Goal: Task Accomplishment & Management: Complete application form

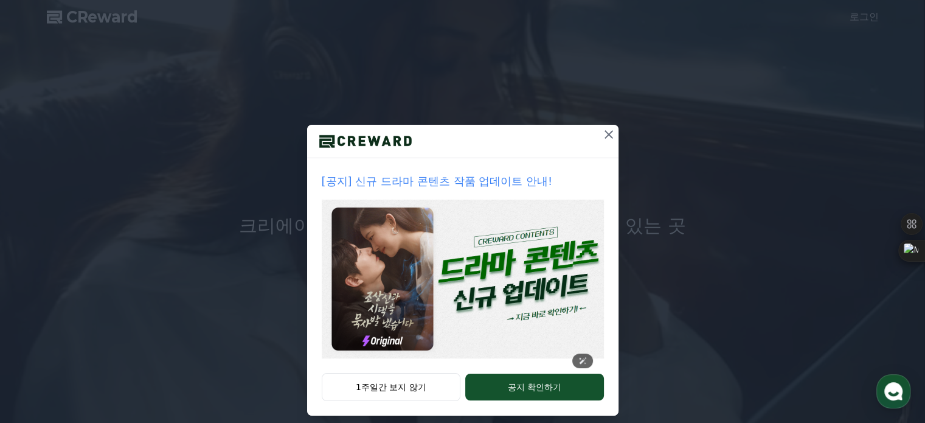
scroll to position [33, 0]
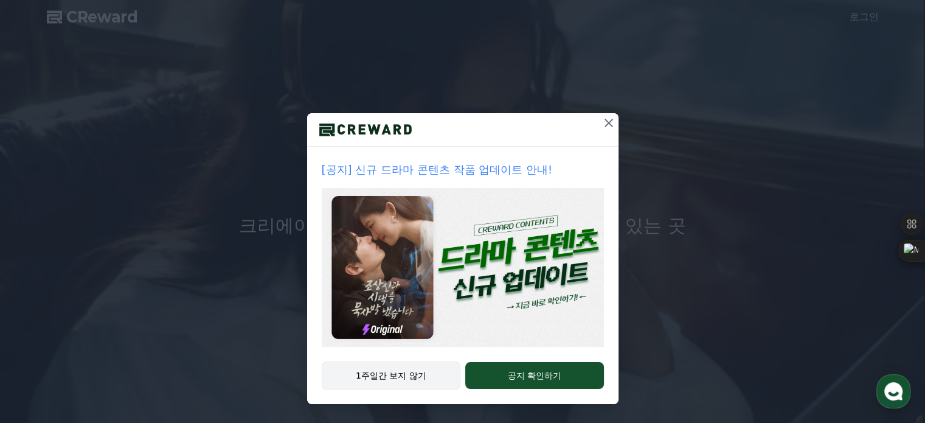
click at [389, 381] on button "1주일간 보지 않기" at bounding box center [391, 375] width 139 height 28
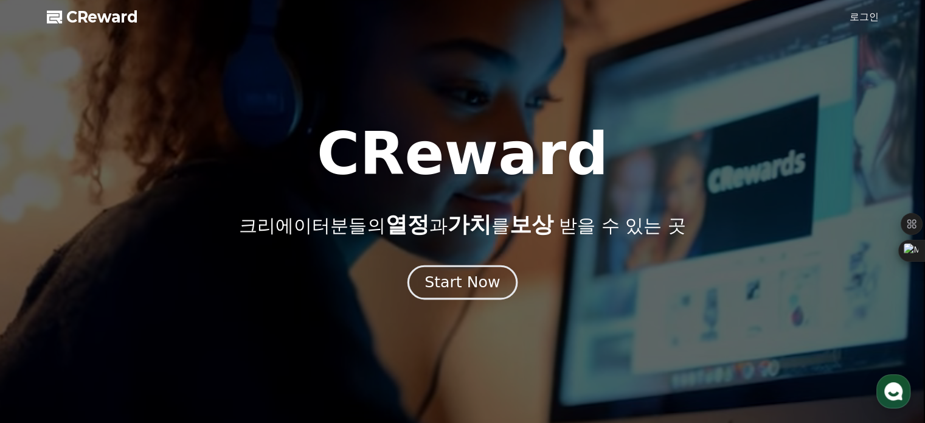
click at [467, 288] on div "Start Now" at bounding box center [461, 282] width 75 height 21
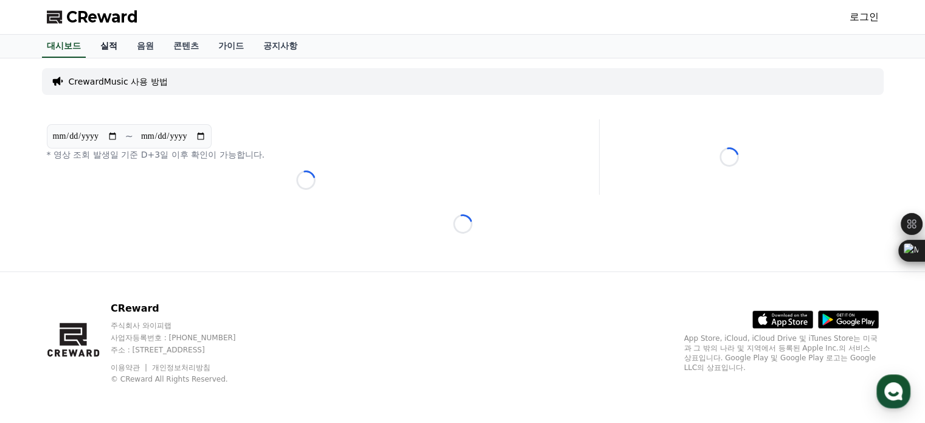
click at [106, 45] on link "실적" at bounding box center [109, 46] width 36 height 23
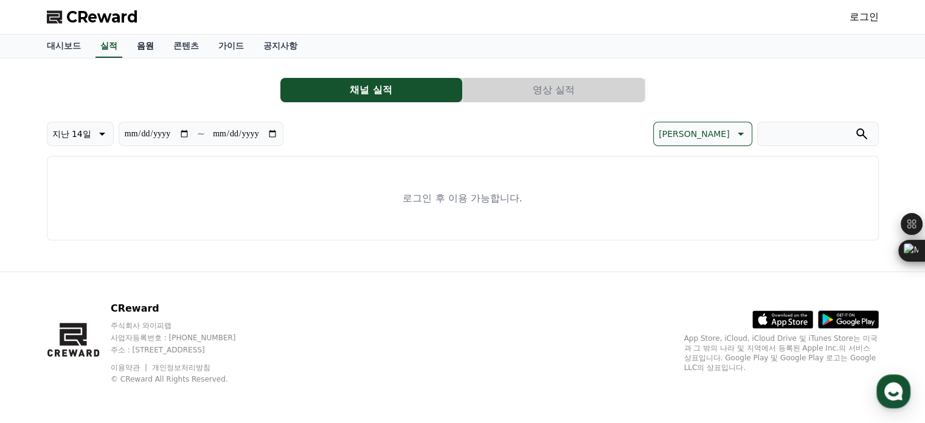
click at [147, 50] on link "음원" at bounding box center [145, 46] width 36 height 23
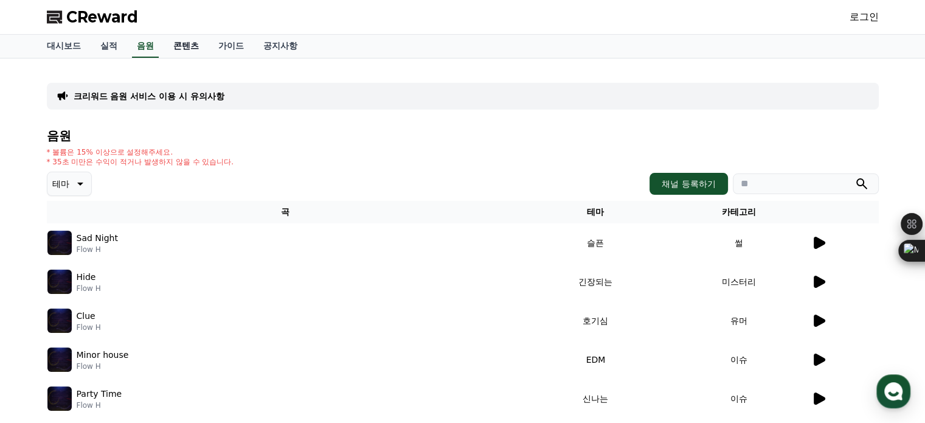
click at [168, 50] on link "콘텐츠" at bounding box center [186, 46] width 45 height 23
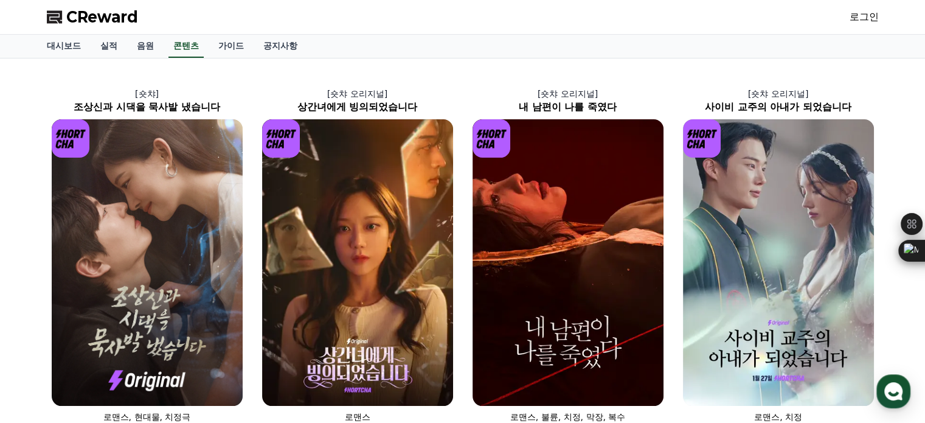
click at [874, 20] on link "로그인" at bounding box center [863, 17] width 29 height 15
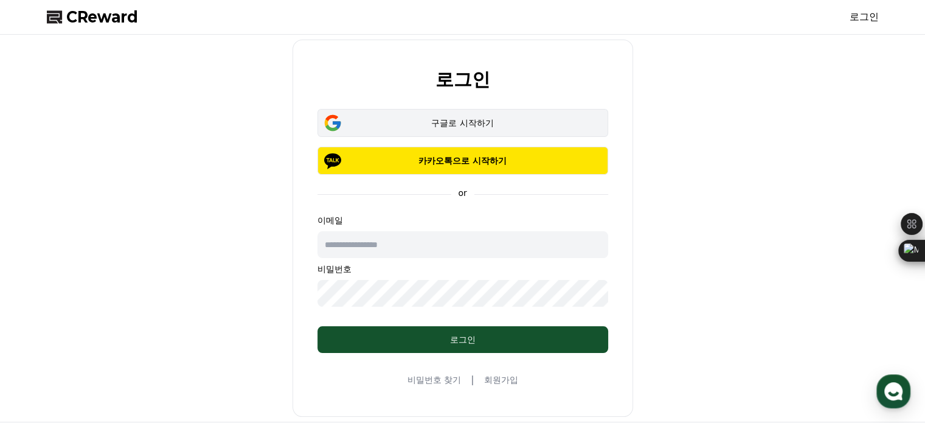
click at [461, 119] on div "구글로 시작하기" at bounding box center [462, 123] width 255 height 12
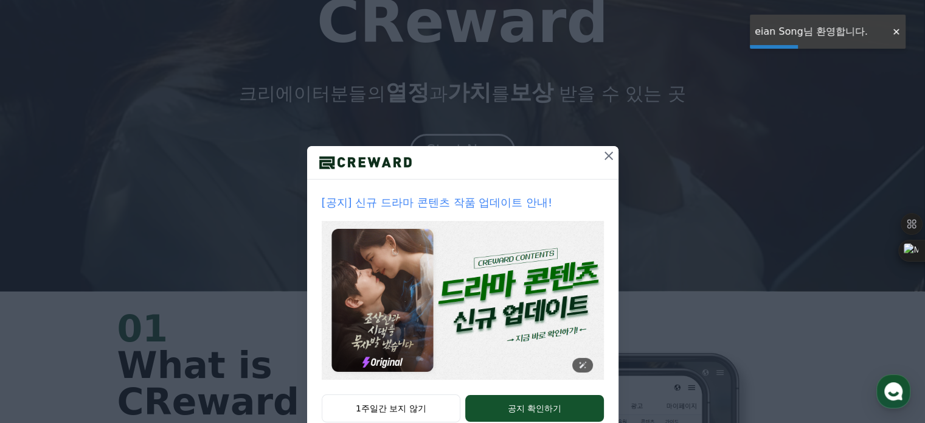
scroll to position [182, 0]
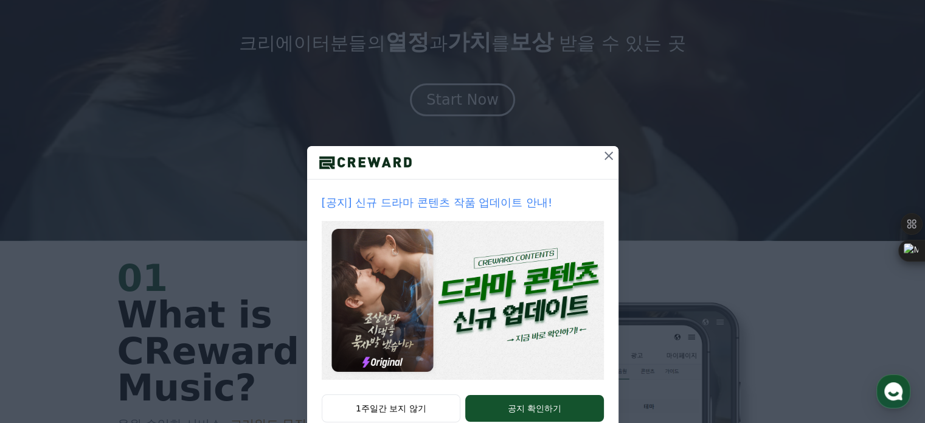
click at [601, 157] on icon at bounding box center [608, 155] width 15 height 15
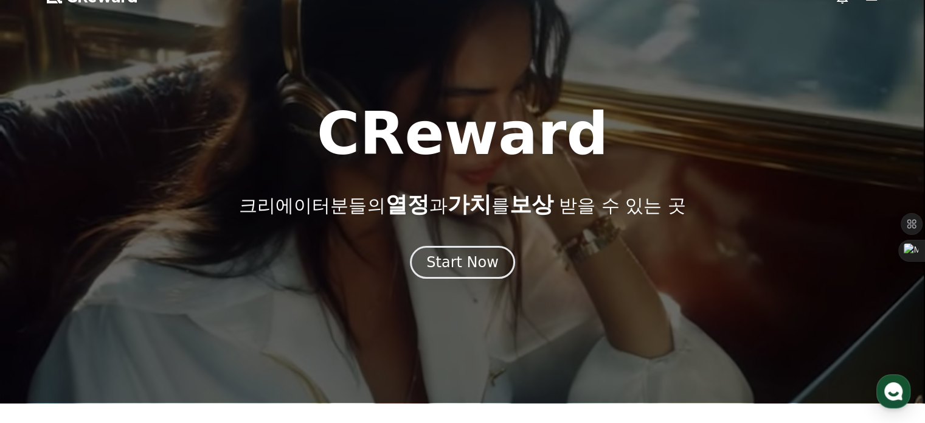
scroll to position [0, 0]
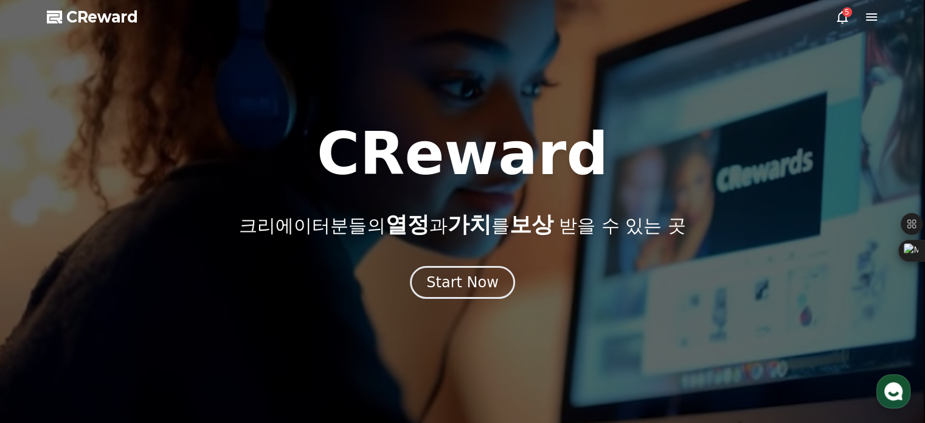
click at [838, 15] on icon at bounding box center [842, 17] width 11 height 13
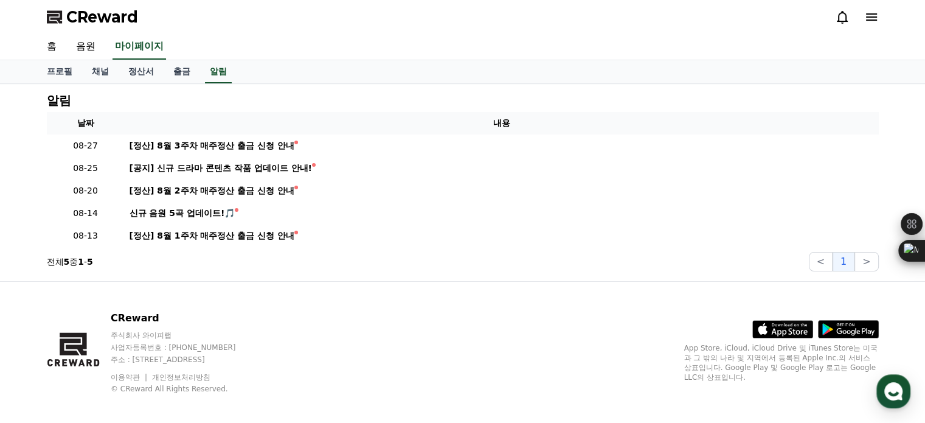
click at [866, 21] on icon at bounding box center [871, 17] width 15 height 15
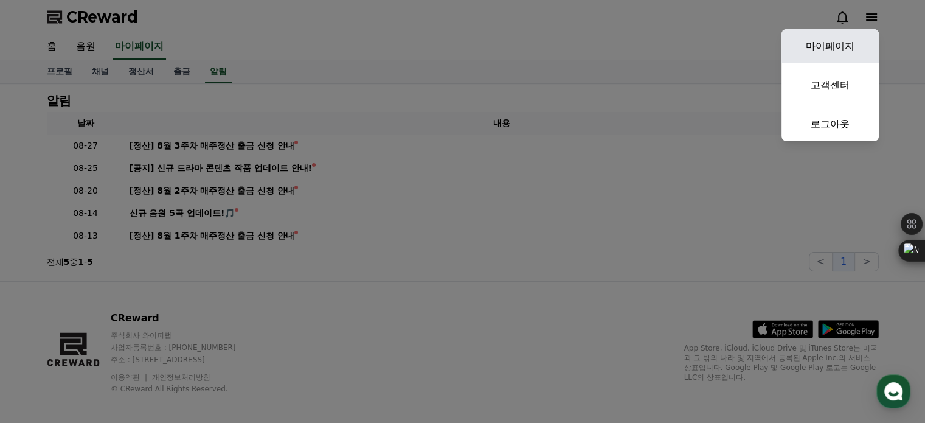
click at [843, 49] on link "마이페이지" at bounding box center [829, 46] width 97 height 34
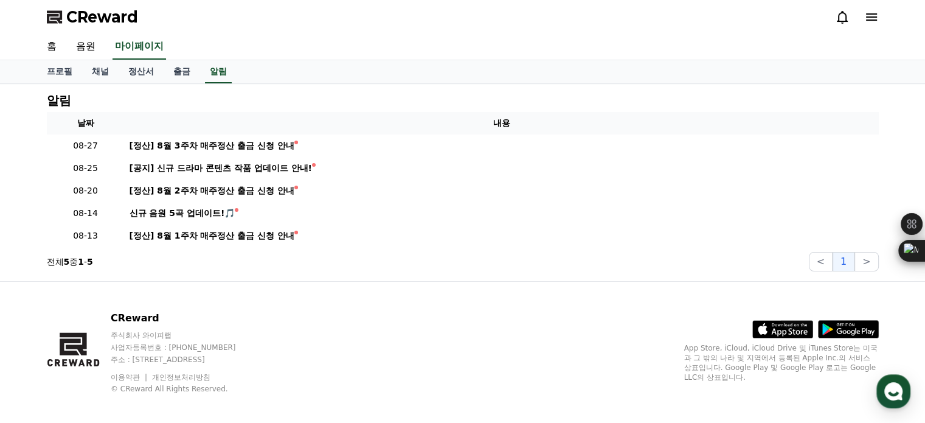
select select "**********"
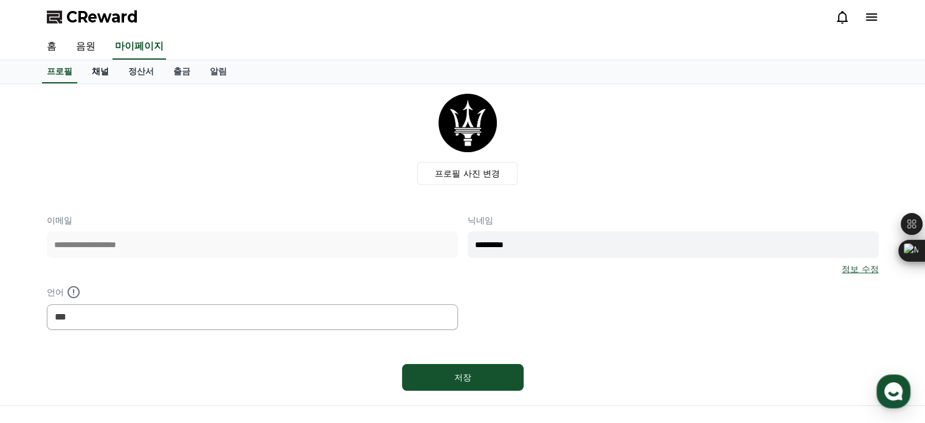
click at [103, 73] on link "채널" at bounding box center [100, 71] width 36 height 23
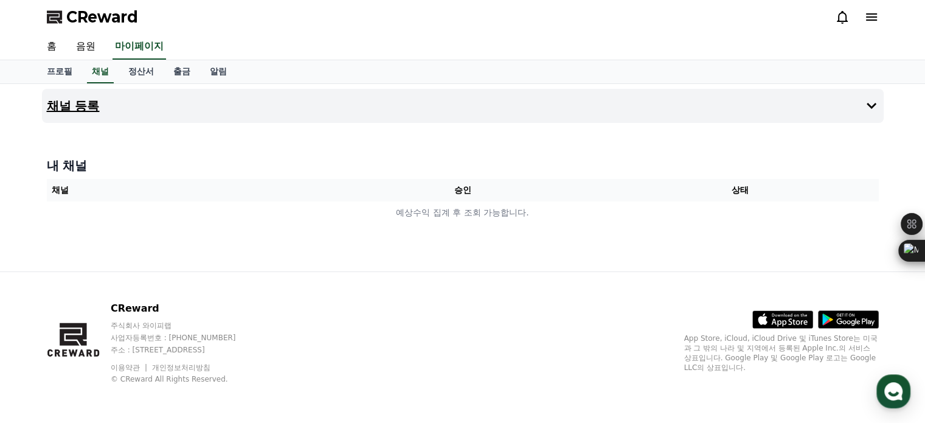
click at [102, 104] on button "채널 등록" at bounding box center [462, 106] width 841 height 34
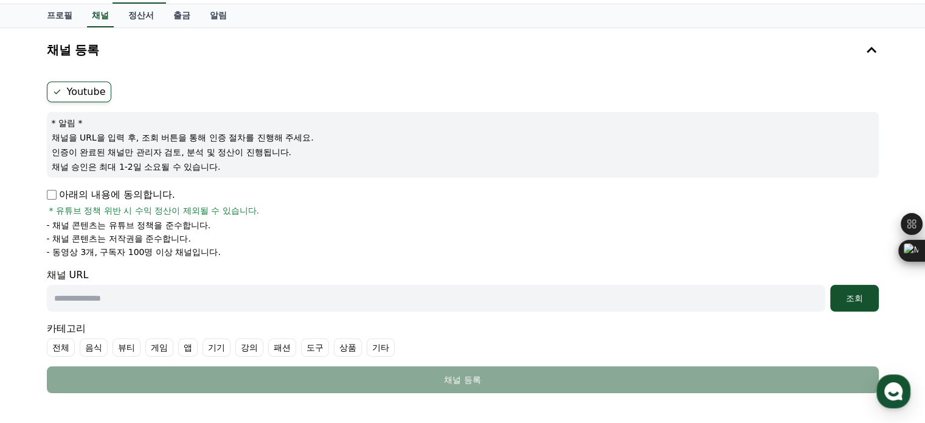
scroll to position [122, 0]
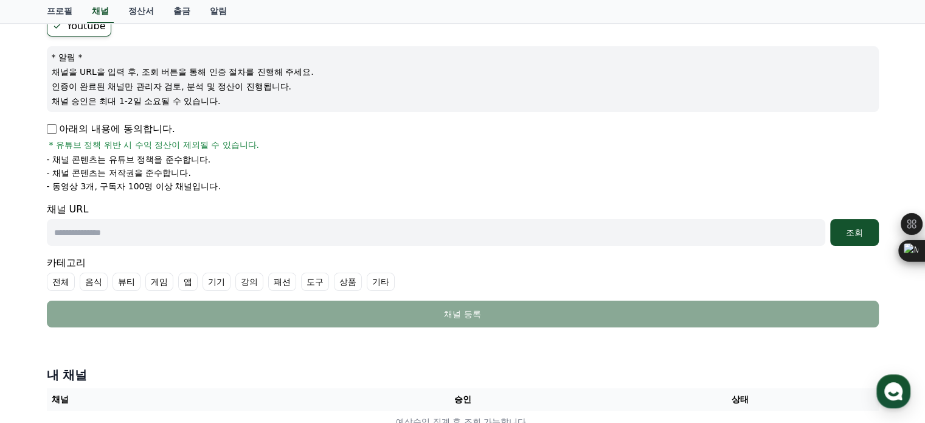
click at [100, 240] on input "text" at bounding box center [436, 232] width 778 height 27
click at [106, 219] on input "text" at bounding box center [436, 232] width 778 height 27
paste input "**********"
type input "**********"
click at [863, 232] on div "조회" at bounding box center [854, 232] width 39 height 12
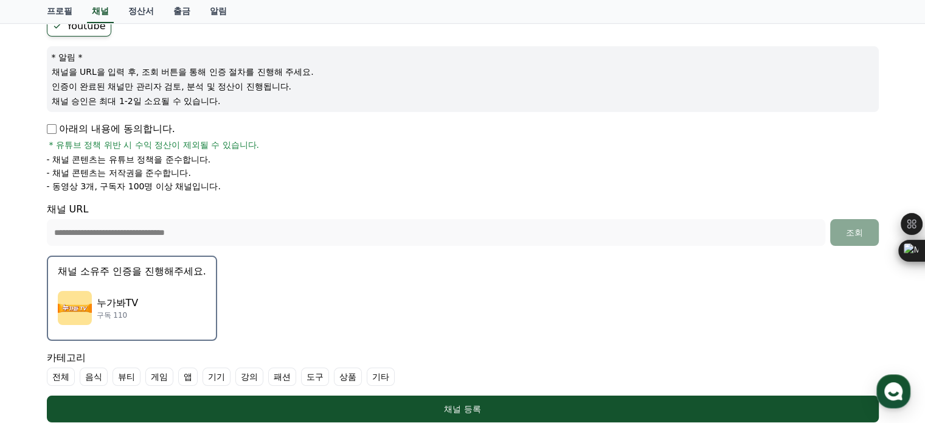
click at [122, 299] on p "누가봐TV" at bounding box center [118, 302] width 42 height 15
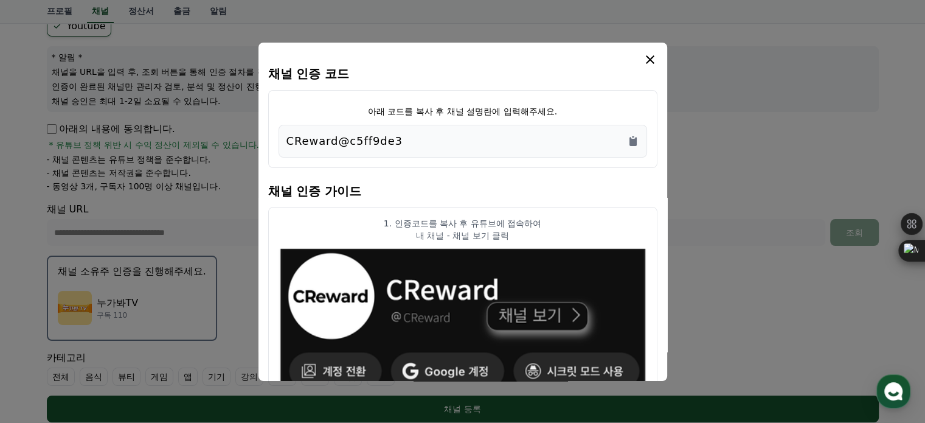
click at [364, 142] on p "CReward@c5ff9de3" at bounding box center [344, 141] width 116 height 17
click at [634, 143] on icon "Copy to clipboard" at bounding box center [632, 141] width 7 height 9
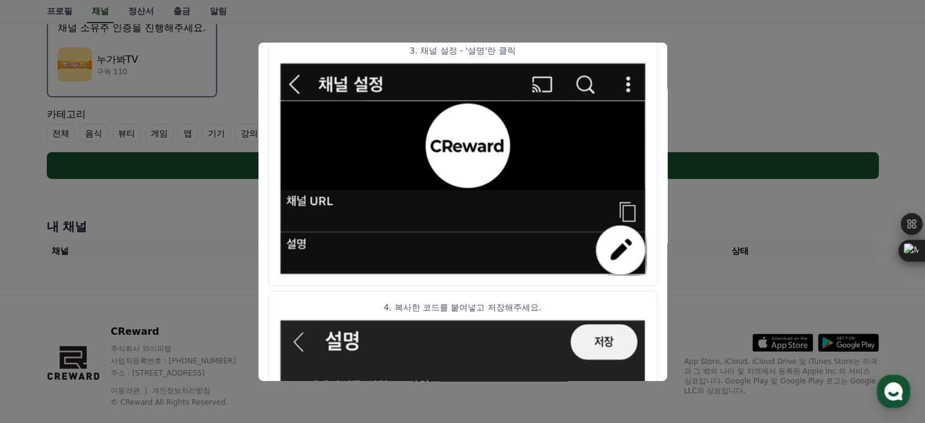
scroll to position [528, 0]
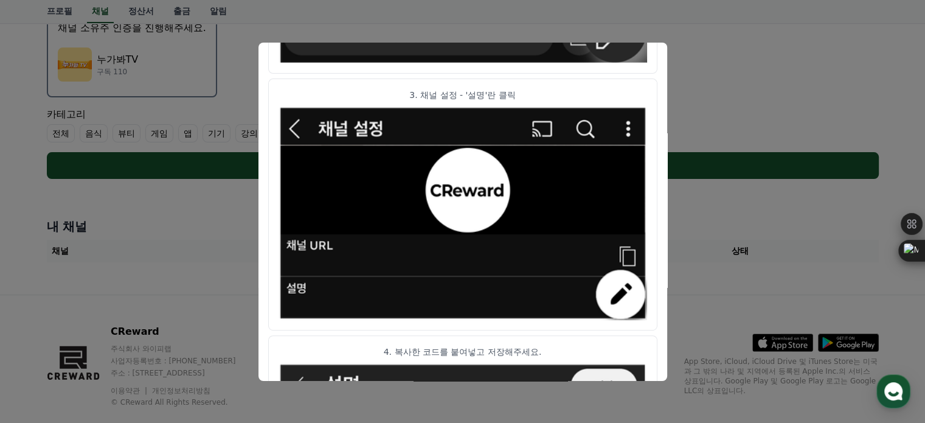
drag, startPoint x: 734, startPoint y: 85, endPoint x: 756, endPoint y: 97, distance: 25.0
click at [756, 97] on button "close modal" at bounding box center [462, 211] width 925 height 423
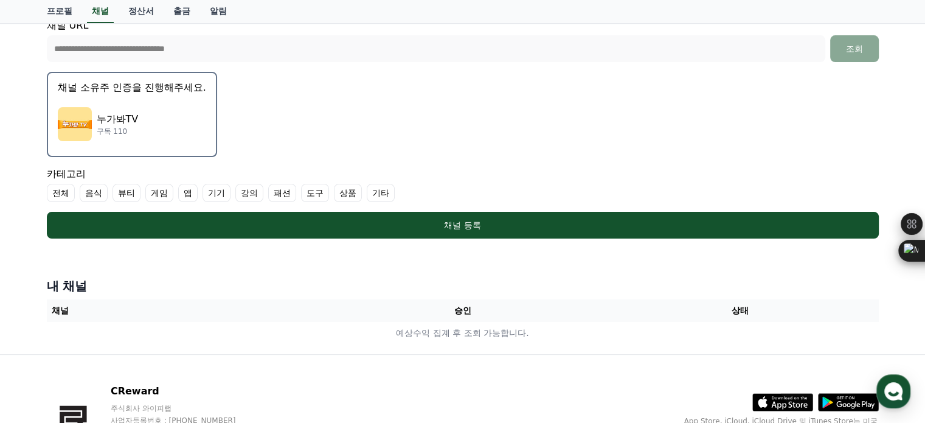
scroll to position [365, 0]
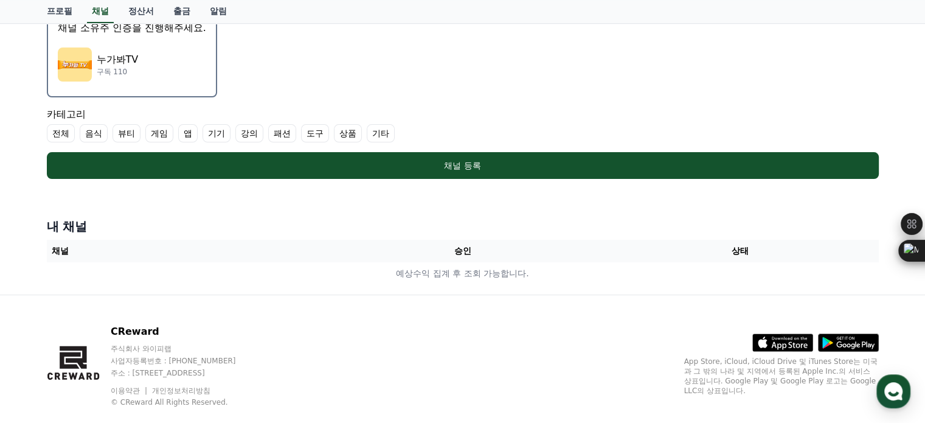
click at [377, 131] on label "기타" at bounding box center [381, 133] width 28 height 18
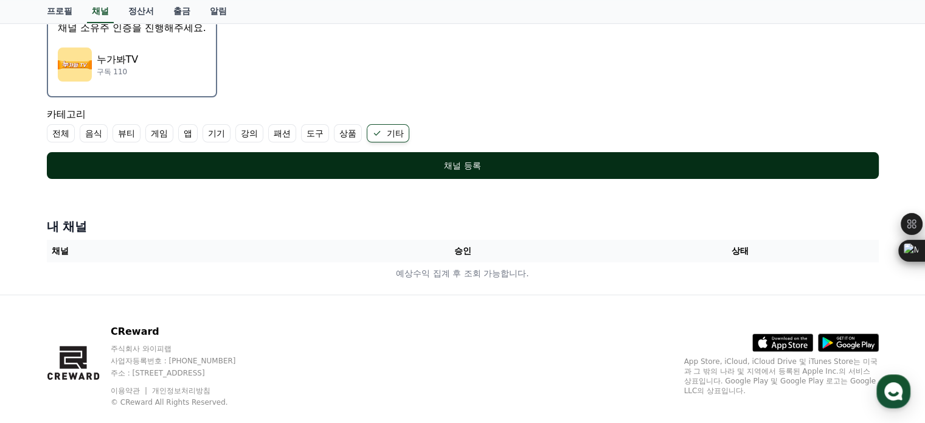
click at [396, 153] on button "채널 등록" at bounding box center [463, 165] width 832 height 27
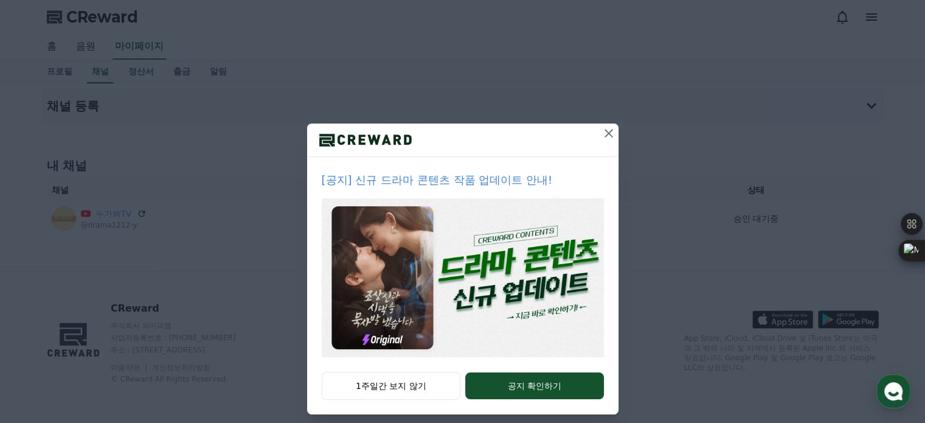
scroll to position [33, 0]
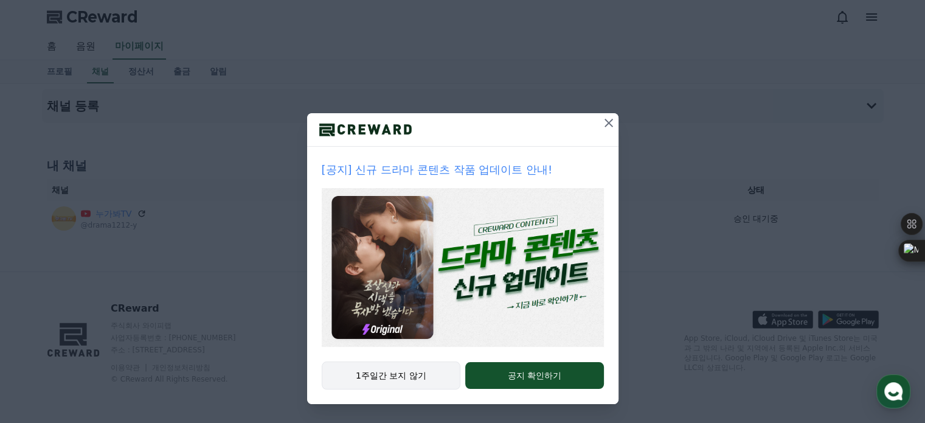
click at [412, 373] on button "1주일간 보지 않기" at bounding box center [391, 375] width 139 height 28
